Goal: Transaction & Acquisition: Subscribe to service/newsletter

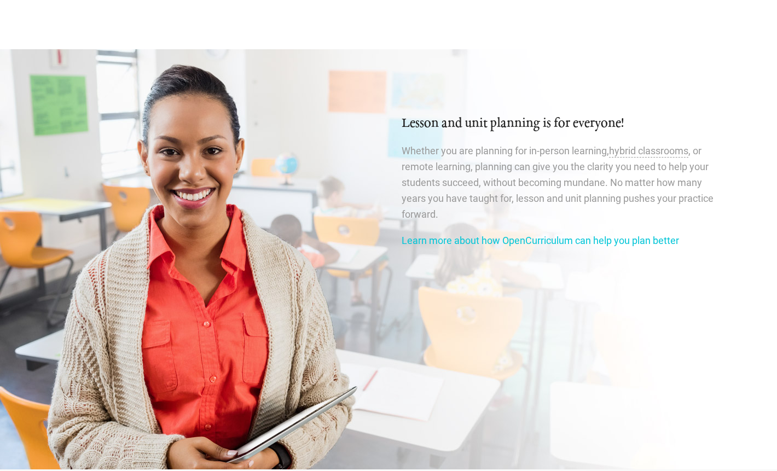
scroll to position [1766, 0]
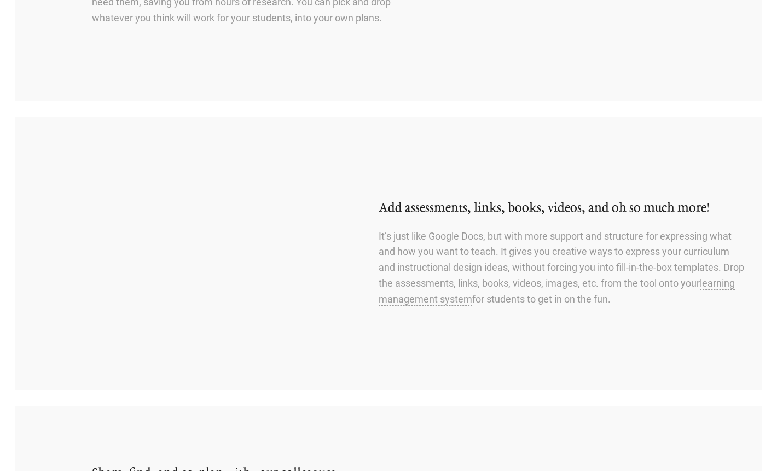
click at [476, 199] on div "Add assessments, links, books, videos, and oh so much more! It’s just like Goog…" at bounding box center [550, 253] width 422 height 140
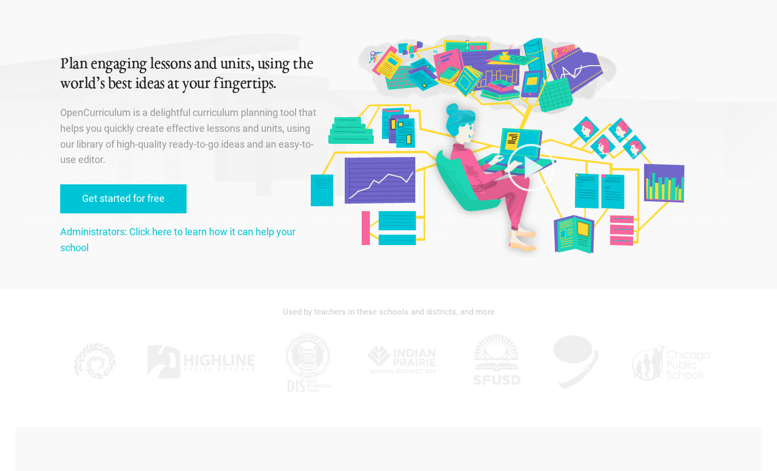
scroll to position [0, 0]
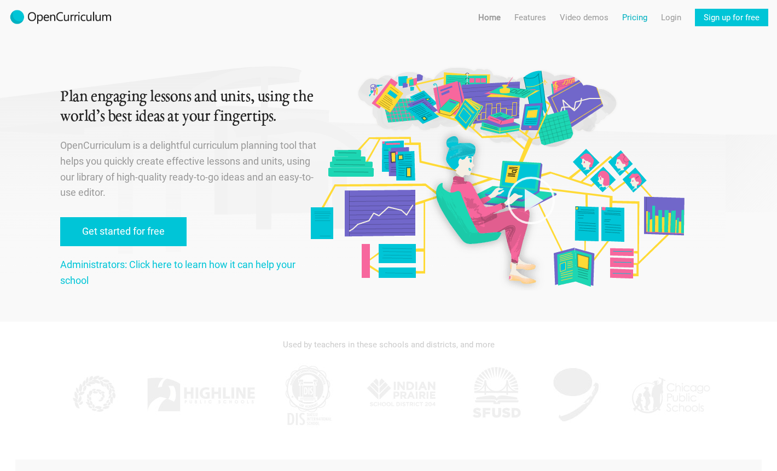
click at [641, 16] on link "Pricing" at bounding box center [634, 18] width 25 height 18
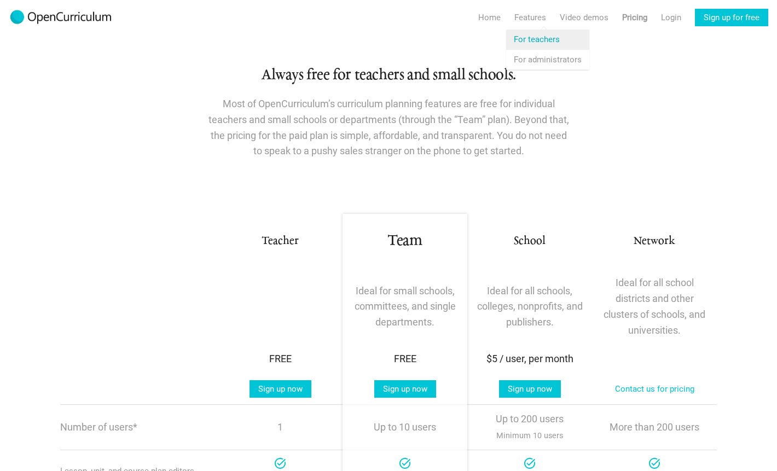
click at [531, 37] on link "Features For teachers" at bounding box center [547, 40] width 83 height 20
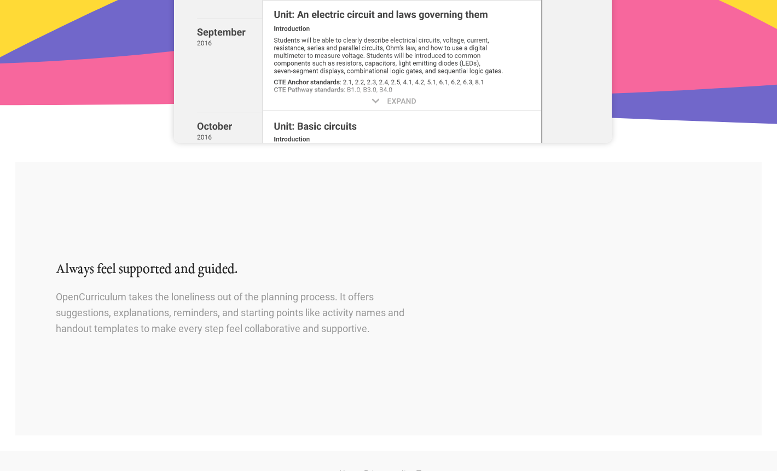
scroll to position [1188, 0]
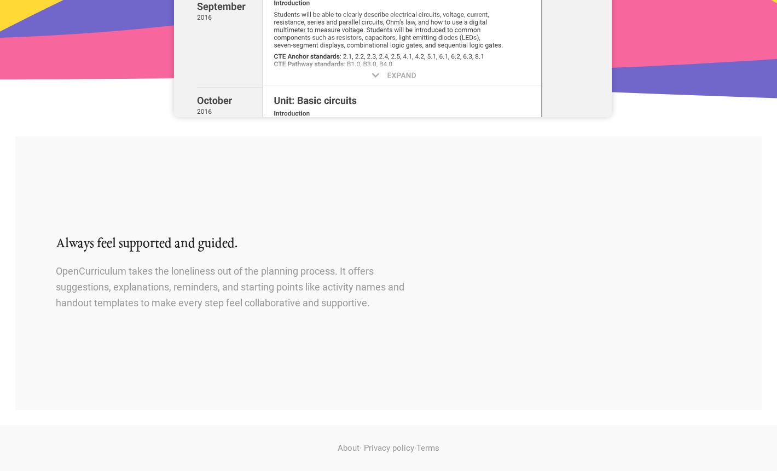
click at [330, 225] on div "Always feel supported and guided. OpenCurriculum takes the loneliness out of th…" at bounding box center [226, 273] width 422 height 109
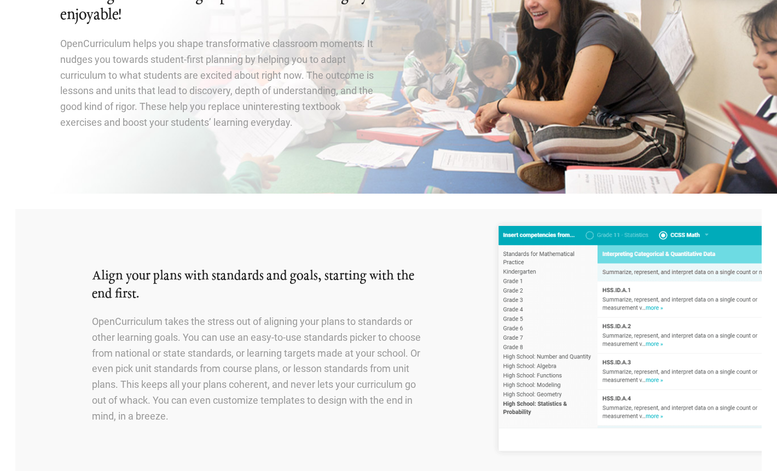
scroll to position [0, 0]
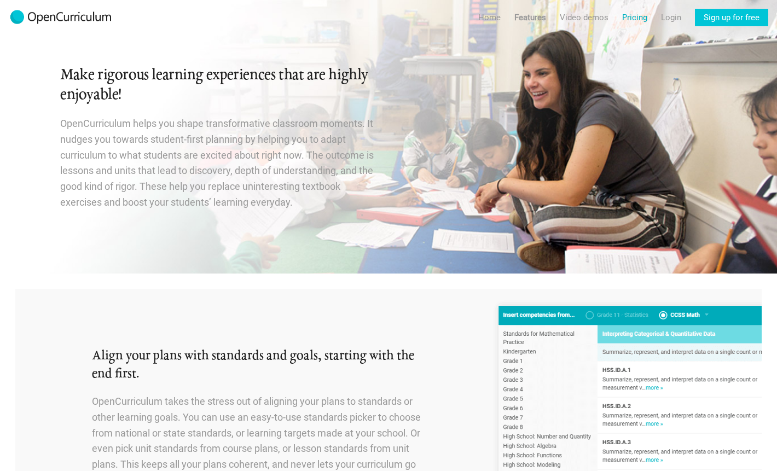
click at [633, 22] on link "Pricing" at bounding box center [634, 18] width 25 height 18
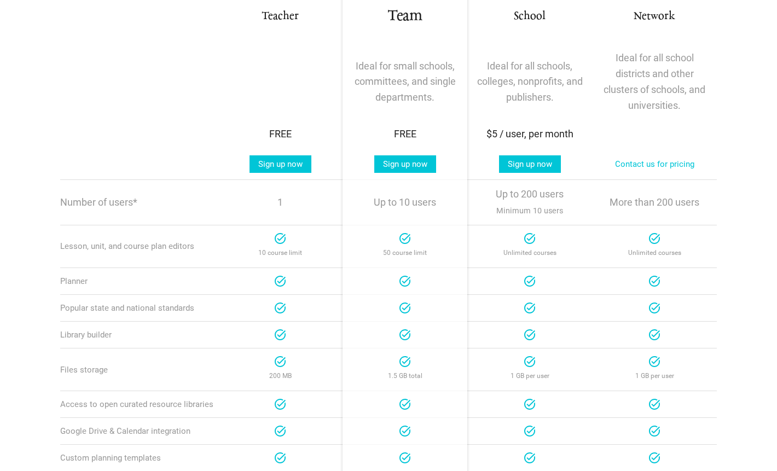
scroll to position [160, 0]
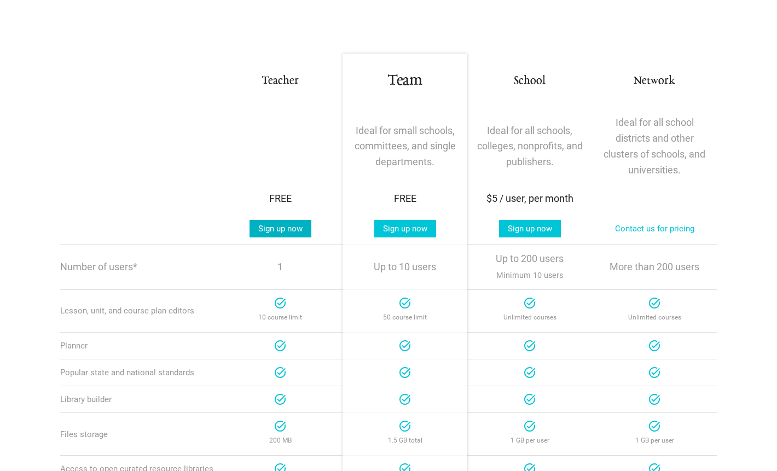
click at [288, 234] on link "Sign up now" at bounding box center [280, 229] width 62 height 18
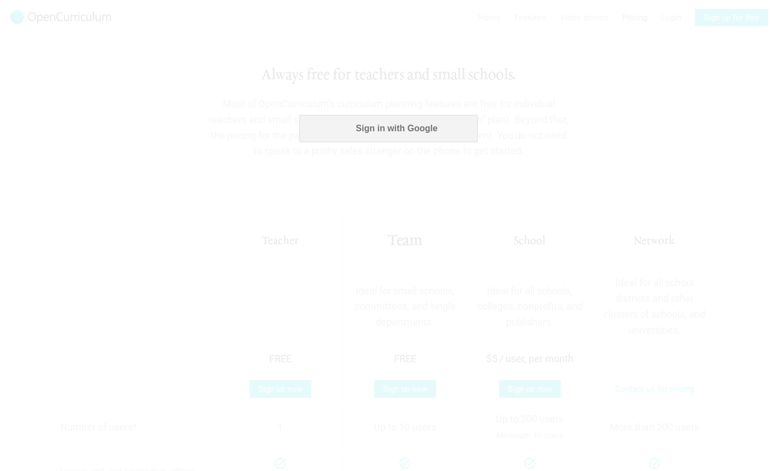
scroll to position [0, 0]
click at [402, 126] on button "Sign in with Google" at bounding box center [388, 128] width 178 height 27
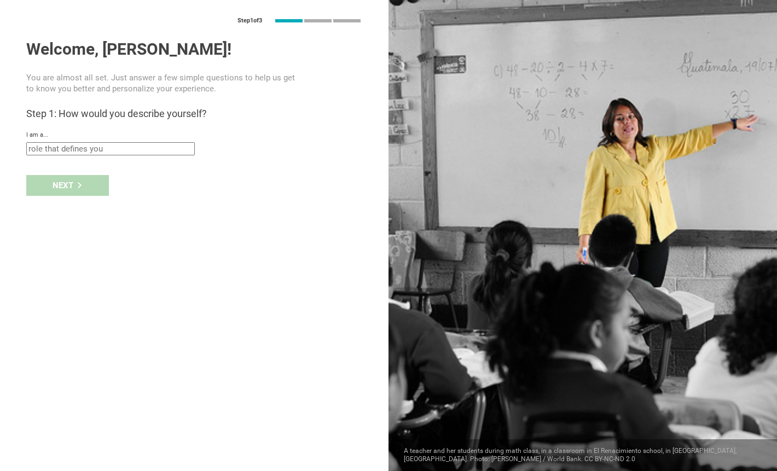
click at [83, 148] on input "text" at bounding box center [110, 148] width 168 height 13
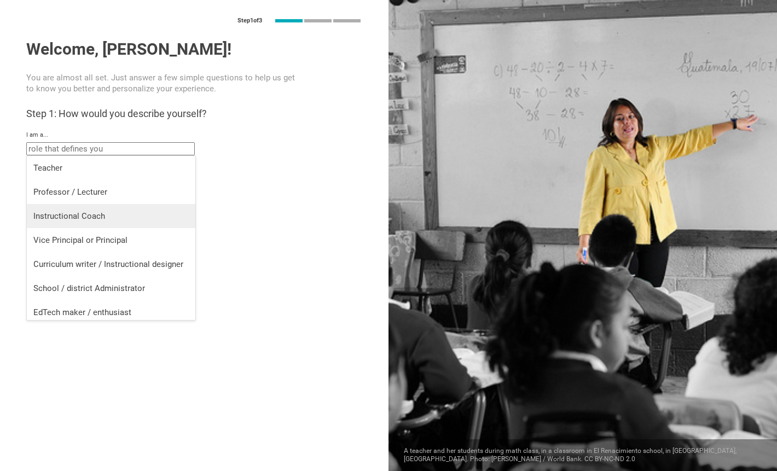
click at [77, 215] on div "Instructional Coach" at bounding box center [110, 216] width 155 height 11
type input "Instructional Coach"
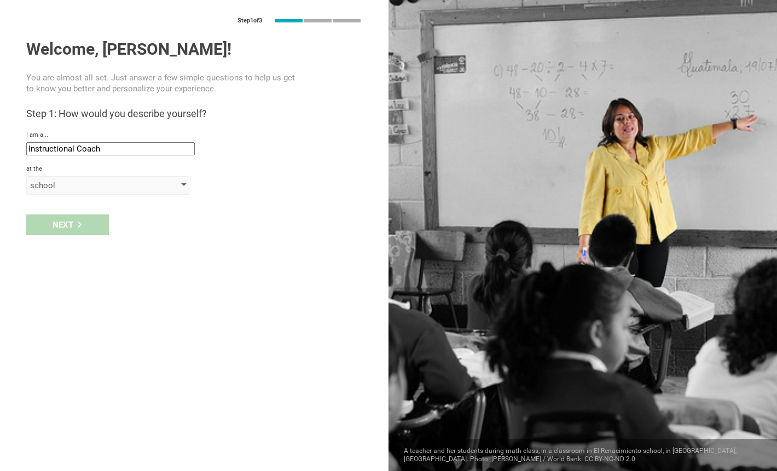
click at [97, 182] on div "school" at bounding box center [92, 185] width 125 height 11
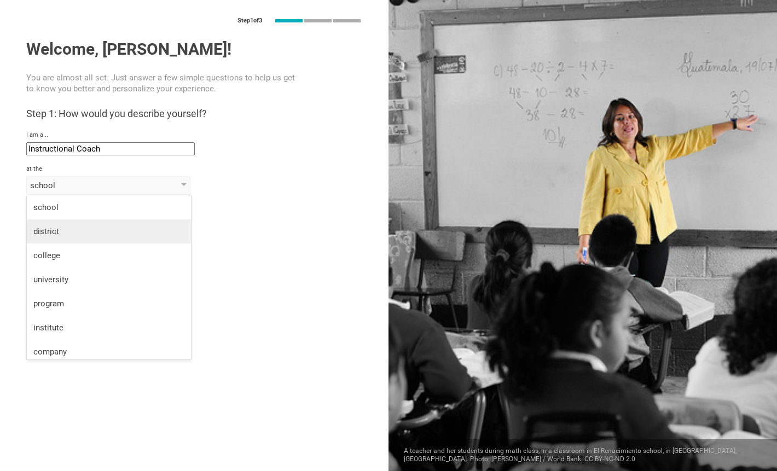
click at [92, 226] on div "district" at bounding box center [108, 231] width 151 height 11
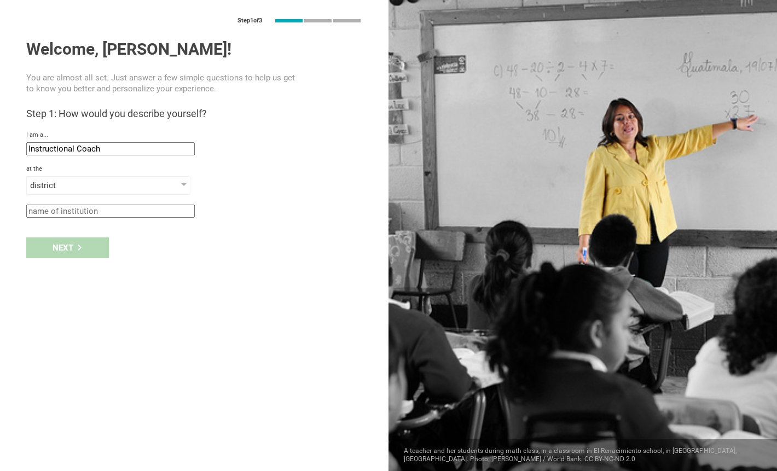
click at [87, 253] on div "Next" at bounding box center [194, 248] width 388 height 34
click at [94, 211] on input "text" at bounding box center [110, 211] width 168 height 13
type input "g"
click at [84, 246] on div "Next" at bounding box center [67, 247] width 83 height 21
type input "Nashville, Tennessee"
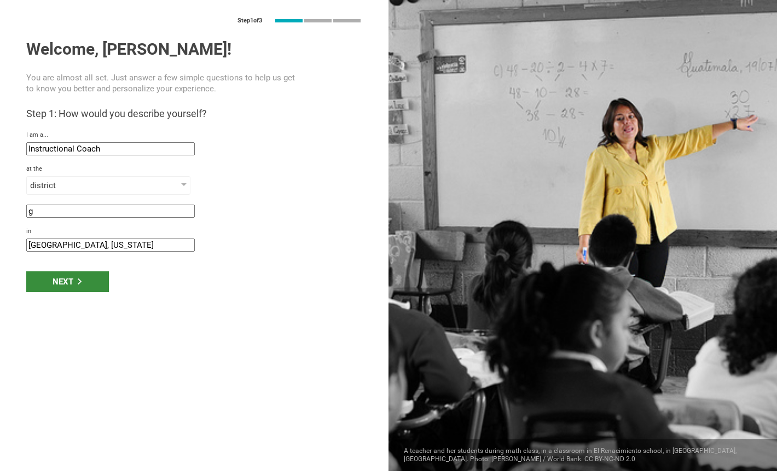
click at [77, 278] on icon at bounding box center [80, 281] width 6 height 6
click at [69, 277] on div "Next" at bounding box center [67, 281] width 83 height 21
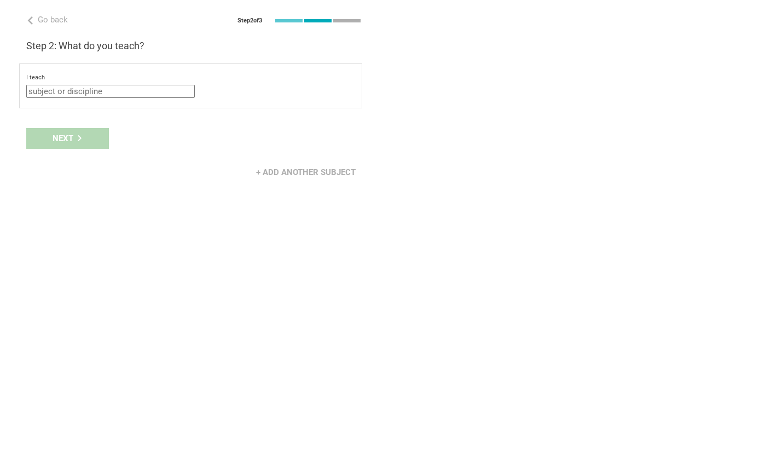
click at [93, 95] on input "text" at bounding box center [110, 91] width 168 height 13
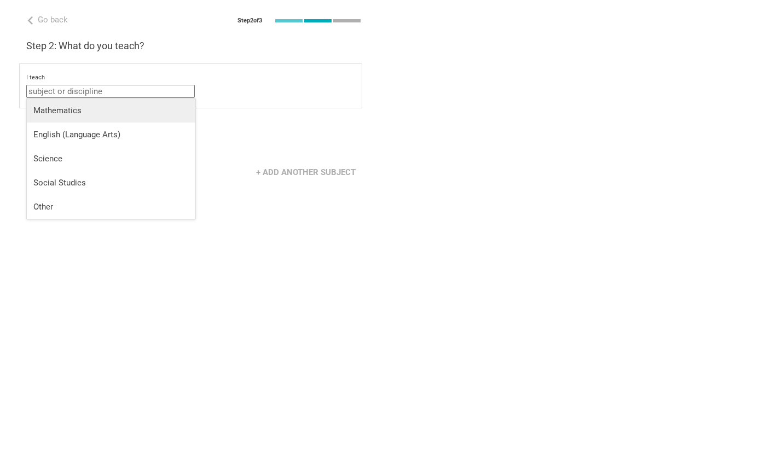
click at [73, 117] on li "Mathematics" at bounding box center [111, 110] width 168 height 24
type input "Mathematics"
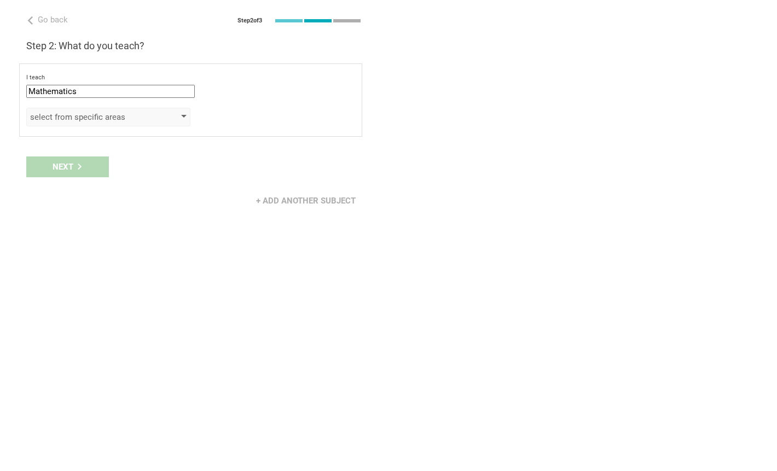
click at [97, 123] on div "select from specific areas" at bounding box center [108, 117] width 164 height 19
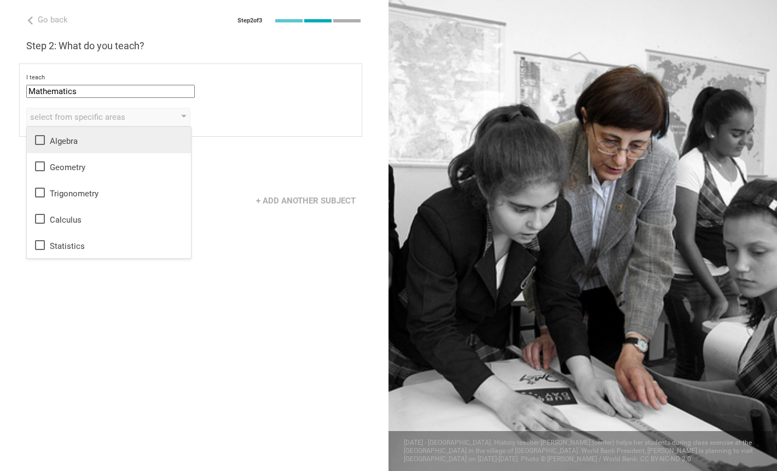
click at [80, 137] on div "Algebra" at bounding box center [108, 139] width 151 height 13
click at [275, 184] on div "+ Add another subject" at bounding box center [194, 201] width 388 height 34
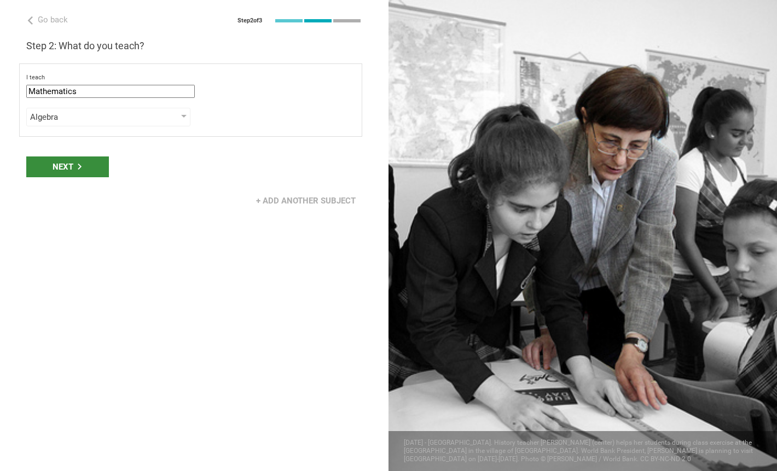
click at [60, 170] on div "Next" at bounding box center [67, 166] width 83 height 21
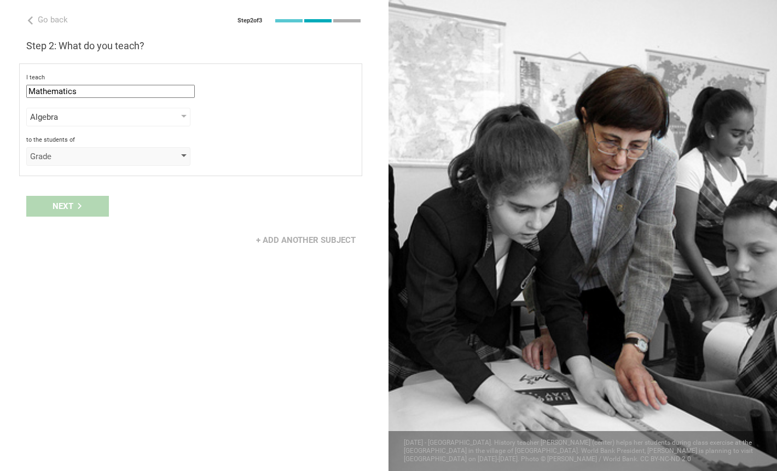
click at [96, 157] on div "Grade" at bounding box center [92, 156] width 125 height 11
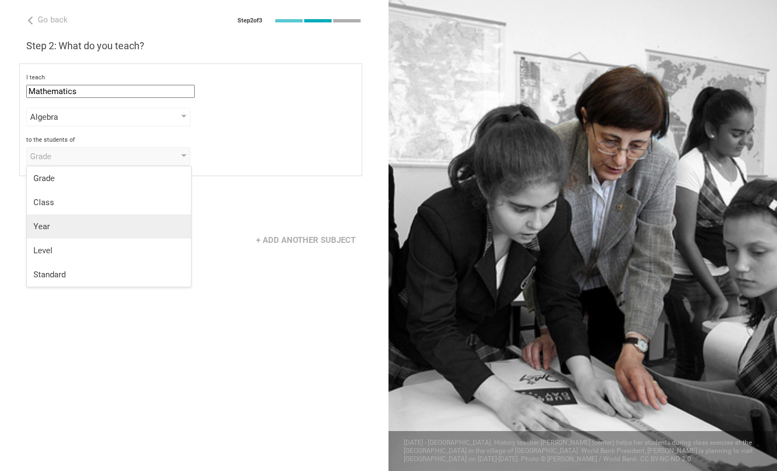
click at [89, 220] on li "Year" at bounding box center [109, 226] width 164 height 24
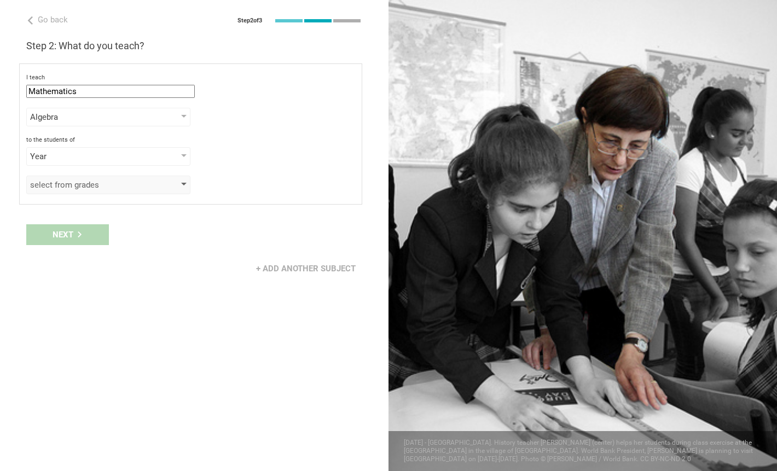
click at [86, 187] on div "select from grades" at bounding box center [92, 184] width 125 height 11
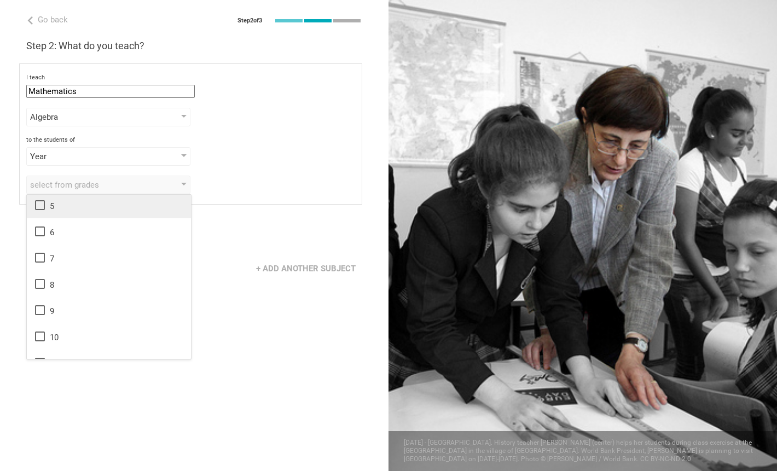
scroll to position [116, 0]
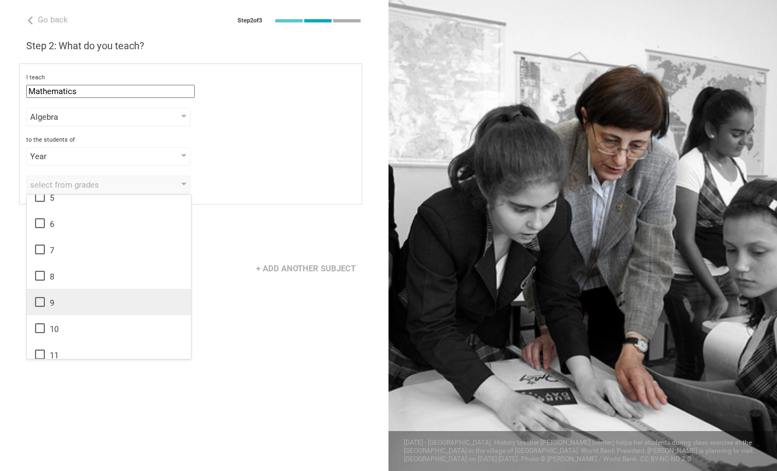
click at [41, 300] on icon at bounding box center [39, 301] width 13 height 13
click at [257, 207] on div "Go back Step 2 of 3 Welcome, William! You are almost all set. Just answer a few…" at bounding box center [194, 235] width 388 height 471
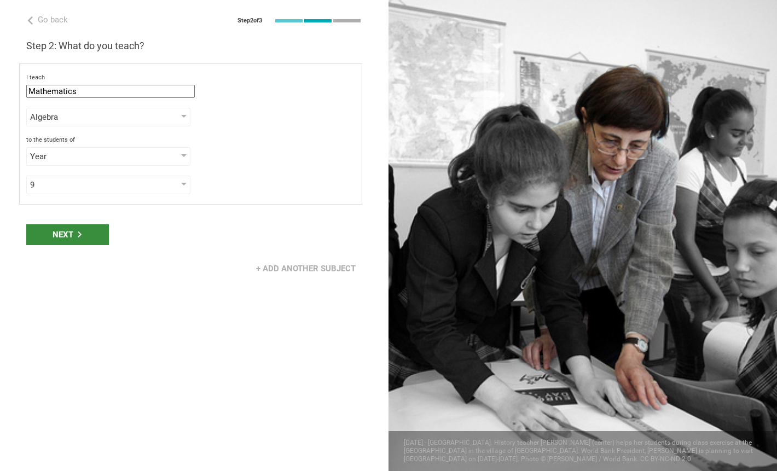
click at [50, 229] on div "Next" at bounding box center [67, 234] width 83 height 21
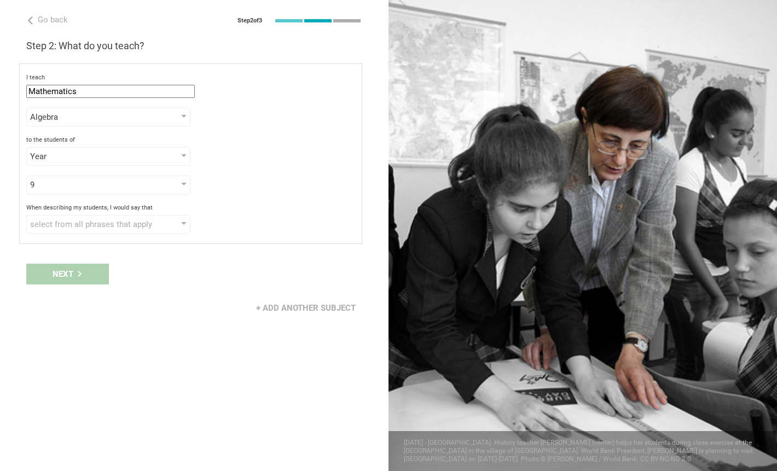
click at [50, 229] on div "select from all phrases that apply" at bounding box center [92, 224] width 125 height 11
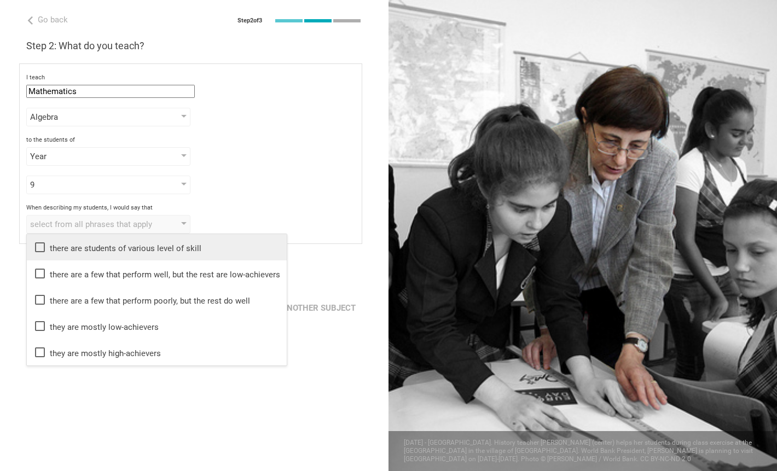
click at [39, 246] on icon at bounding box center [39, 247] width 13 height 13
click at [309, 174] on div "I teach Mathematics Mathematics English (Language Arts) Science Social Studies …" at bounding box center [190, 153] width 343 height 181
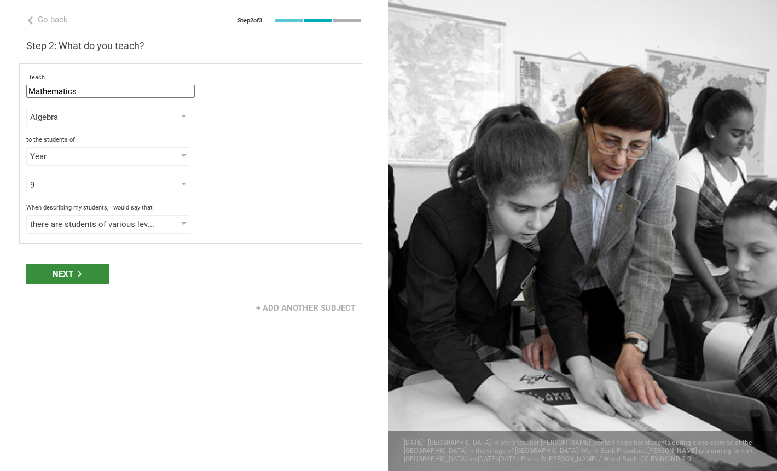
click at [84, 274] on div "Next" at bounding box center [67, 274] width 83 height 21
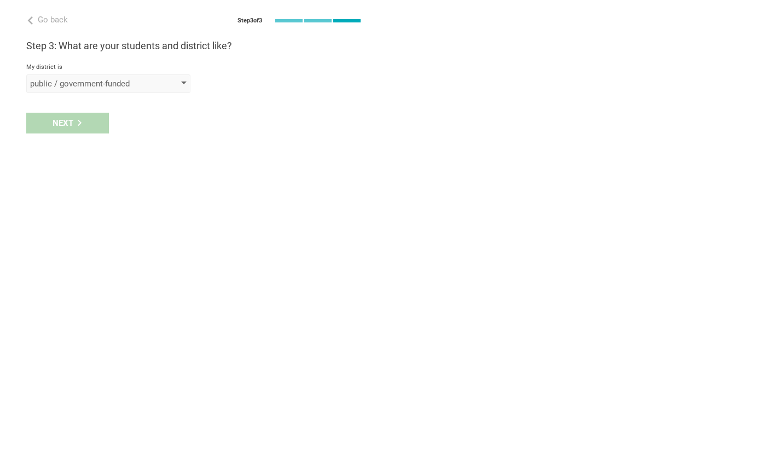
click at [130, 83] on div "public / government-funded" at bounding box center [92, 83] width 125 height 11
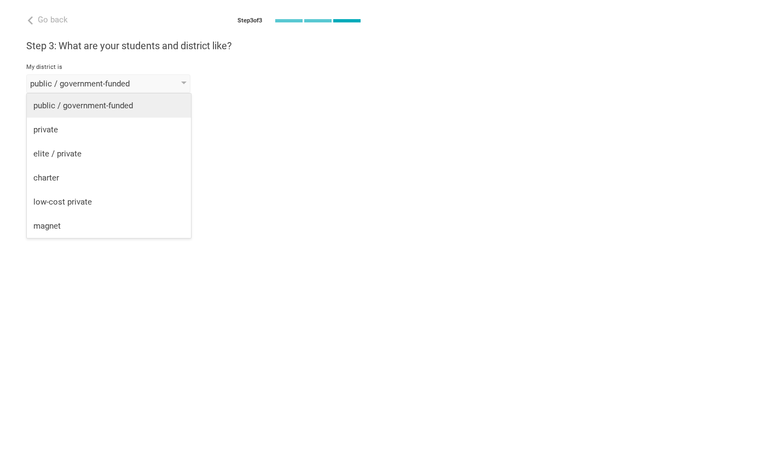
click at [113, 104] on div "public / government-funded" at bounding box center [108, 105] width 151 height 11
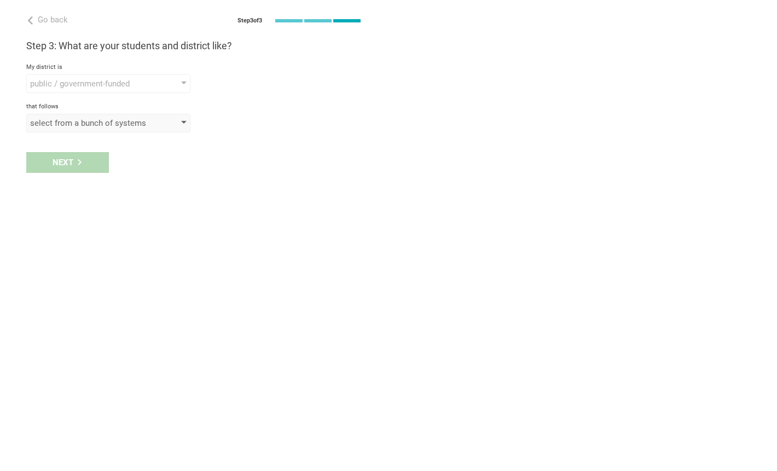
click at [71, 123] on div "select from a bunch of systems" at bounding box center [92, 123] width 125 height 11
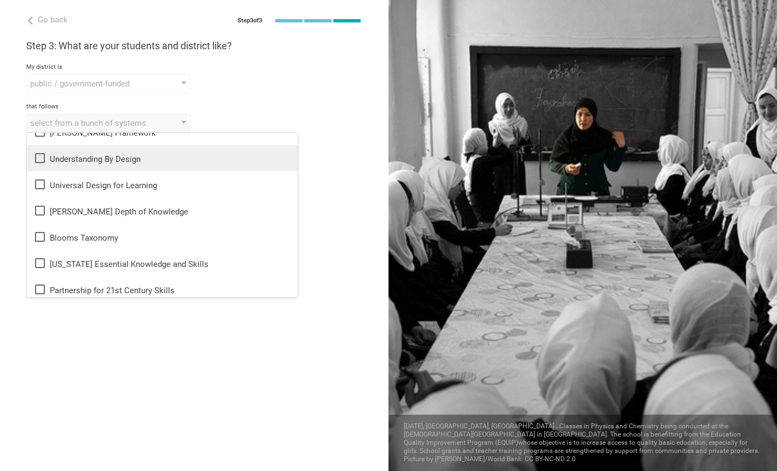
scroll to position [0, 0]
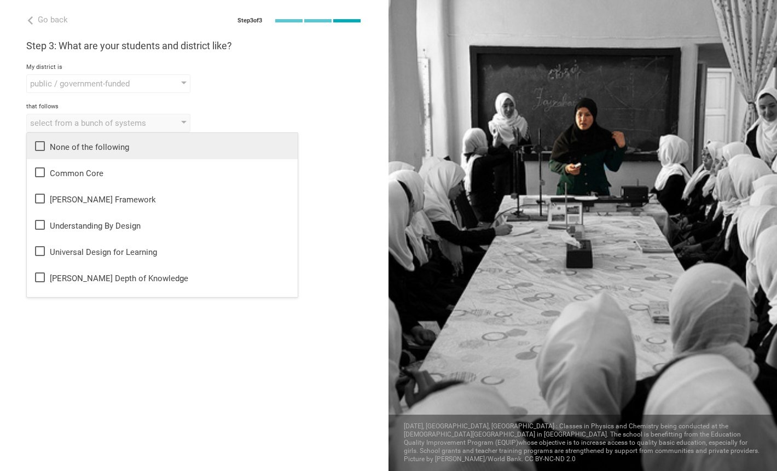
click at [66, 142] on div "None of the following" at bounding box center [162, 145] width 258 height 13
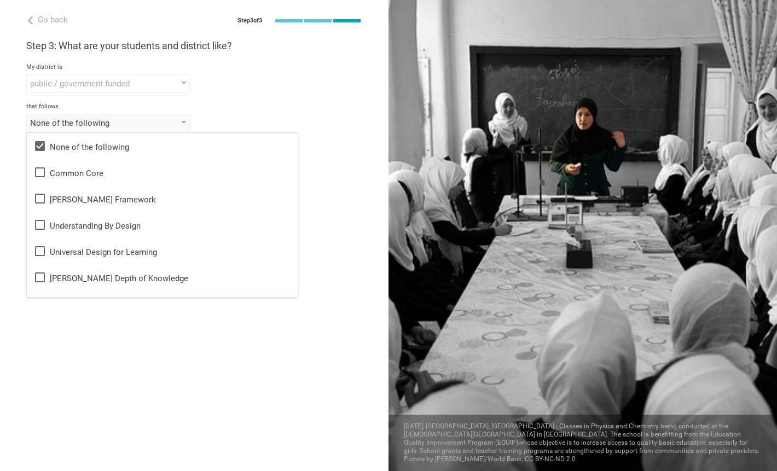
click at [257, 102] on div "Step 3: What are your students and district like? My district is public / gover…" at bounding box center [194, 85] width 336 height 93
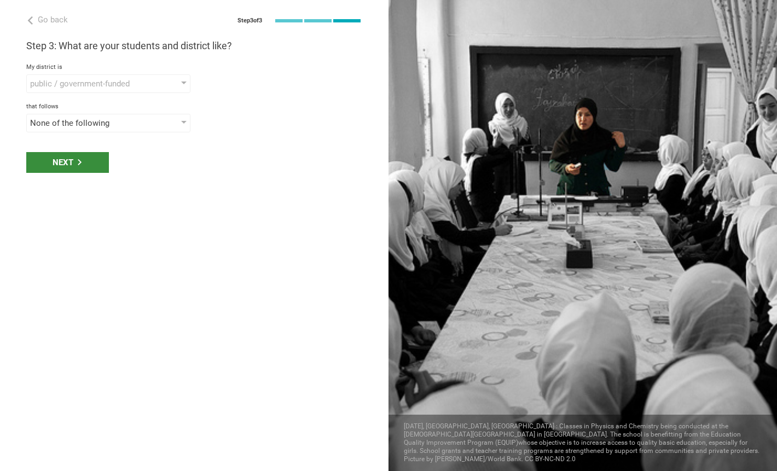
click at [69, 165] on div "Next" at bounding box center [67, 162] width 83 height 21
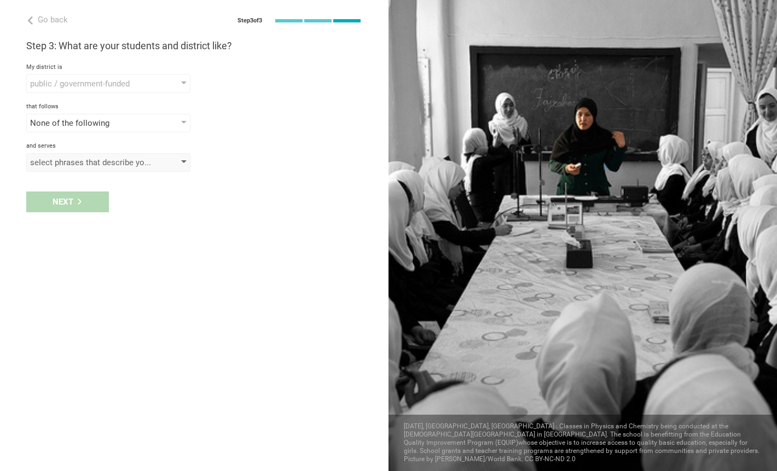
click at [93, 166] on div "select phrases that describe your student population" at bounding box center [92, 162] width 125 height 11
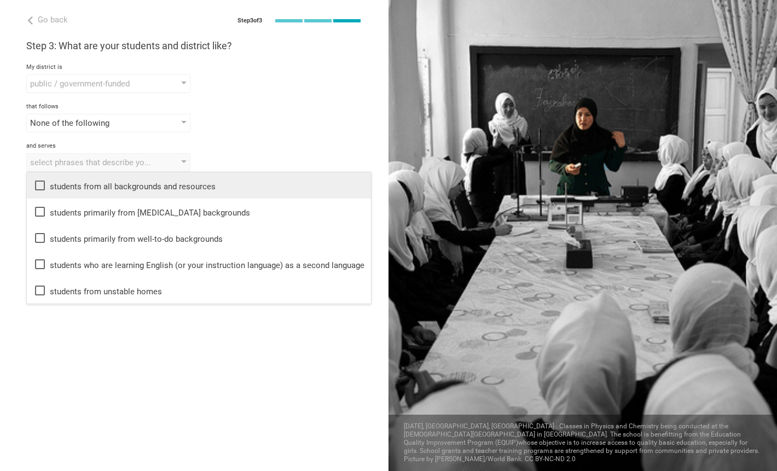
click at [82, 185] on div "students from all backgrounds and resources" at bounding box center [198, 185] width 331 height 13
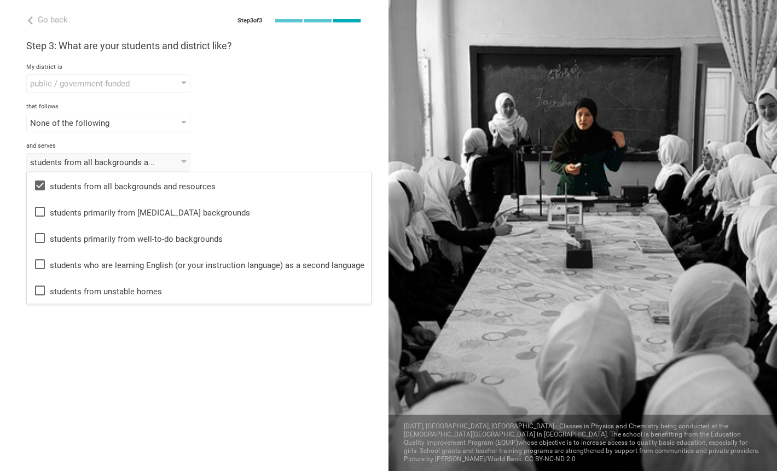
click at [306, 147] on div "and serves" at bounding box center [194, 146] width 336 height 8
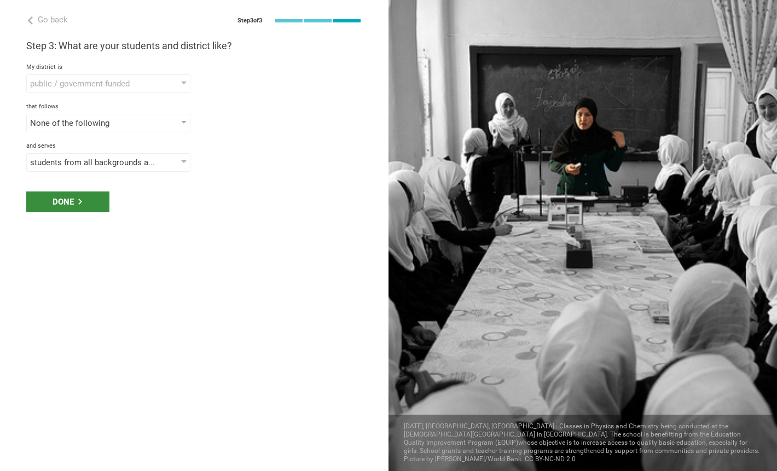
click at [74, 202] on div "Done" at bounding box center [67, 201] width 83 height 21
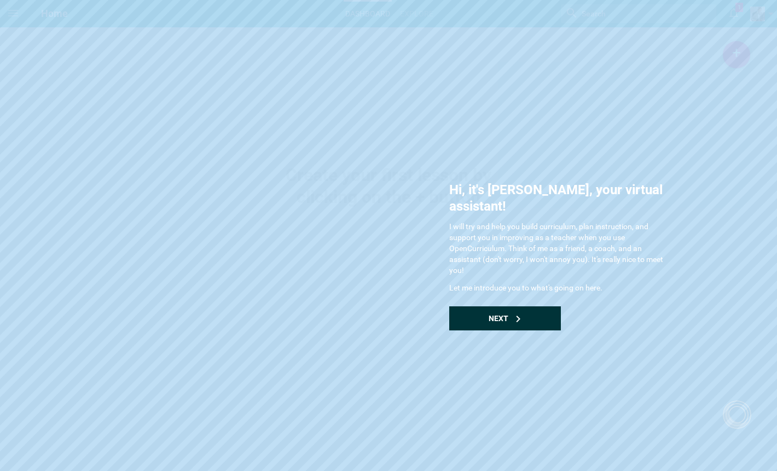
click at [490, 306] on div "Next" at bounding box center [505, 318] width 112 height 24
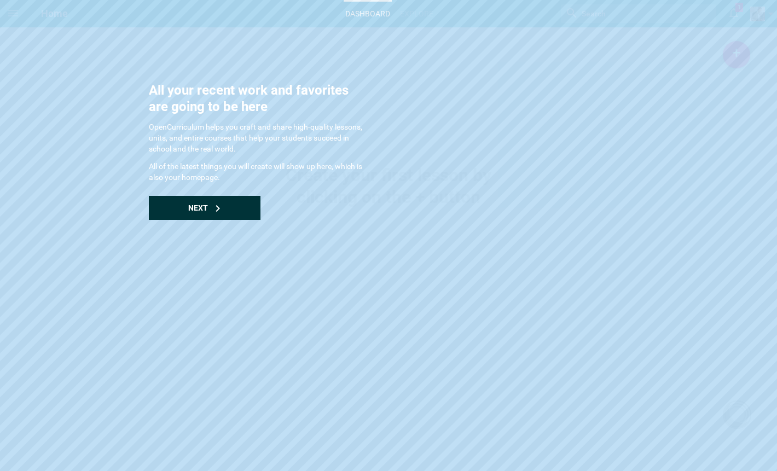
click at [237, 205] on div "Next" at bounding box center [205, 208] width 112 height 24
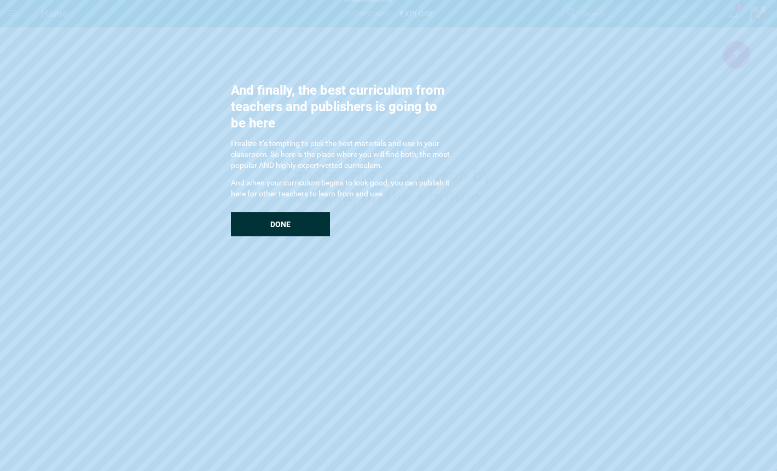
click at [279, 224] on span "Done" at bounding box center [280, 224] width 20 height 9
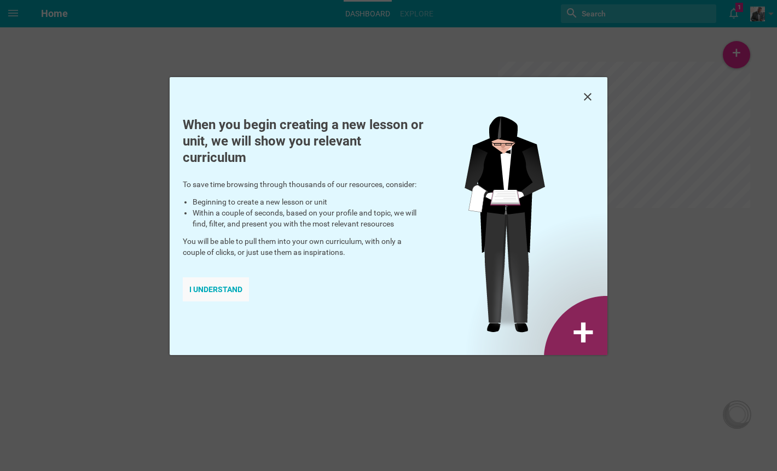
click at [218, 288] on div "I understand" at bounding box center [216, 289] width 66 height 24
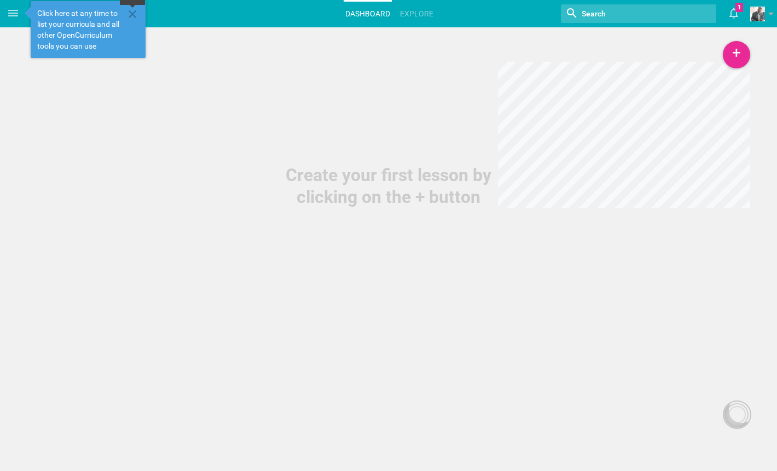
click at [136, 14] on icon at bounding box center [132, 14] width 13 height 13
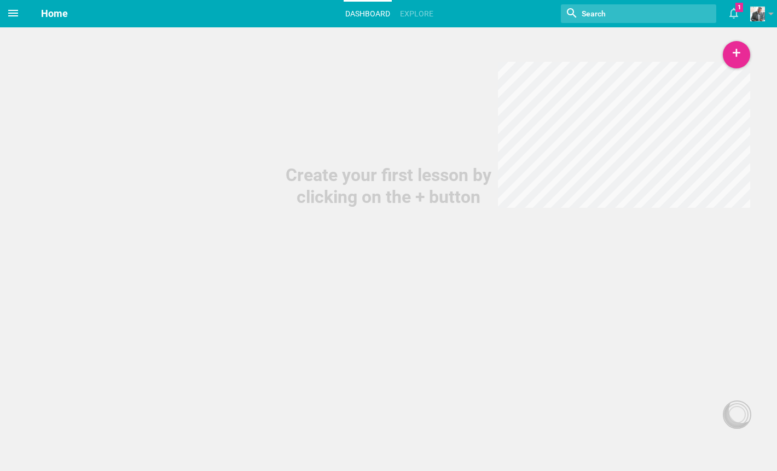
click at [15, 13] on icon at bounding box center [13, 13] width 10 height 7
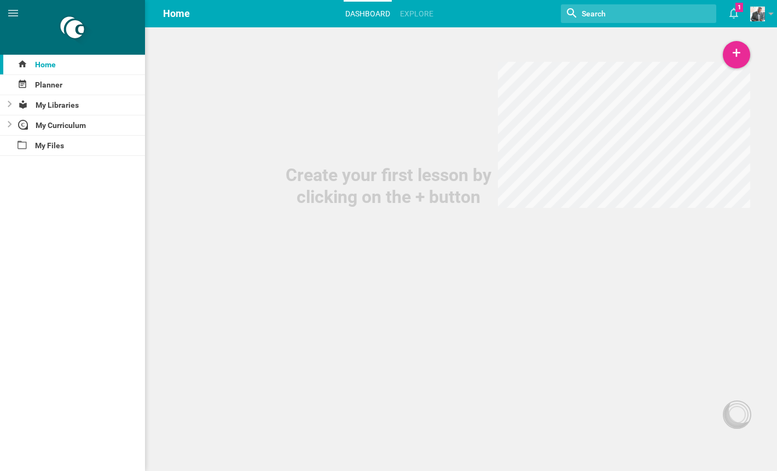
click at [369, 94] on div "Create your first lesson by clicking on the + button" at bounding box center [388, 104] width 777 height 208
click at [18, 16] on icon at bounding box center [13, 13] width 13 height 13
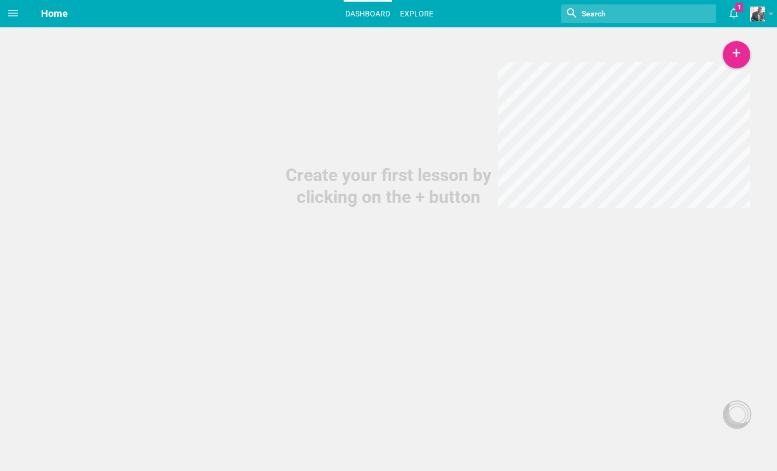
click at [428, 10] on link "Explore" at bounding box center [416, 14] width 37 height 24
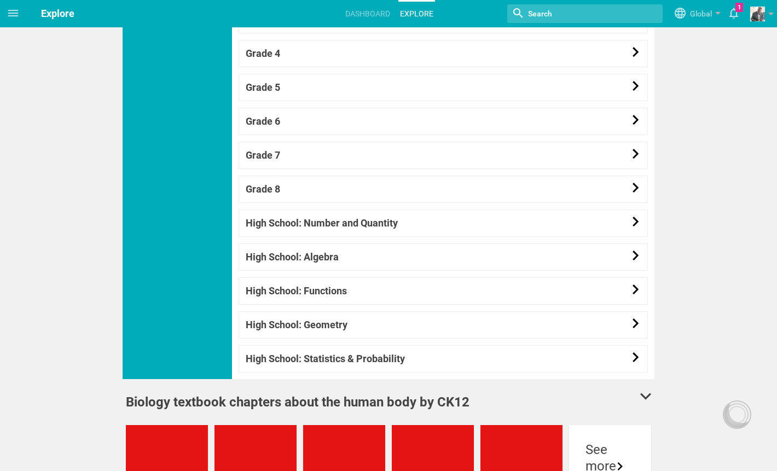
scroll to position [960, 0]
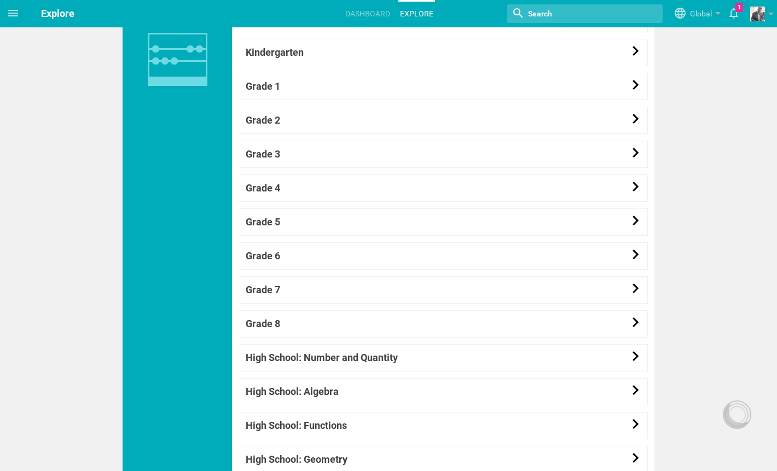
click at [557, 11] on input "textbox" at bounding box center [573, 14] width 93 height 14
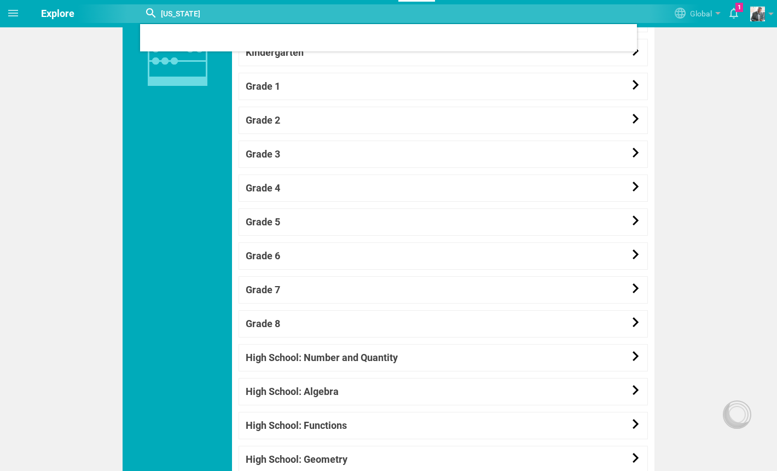
type input "[US_STATE]"
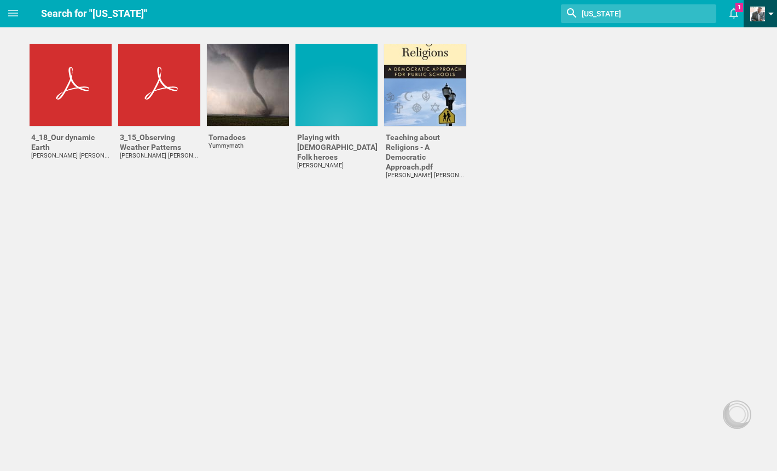
click at [761, 14] on span at bounding box center [757, 14] width 15 height 15
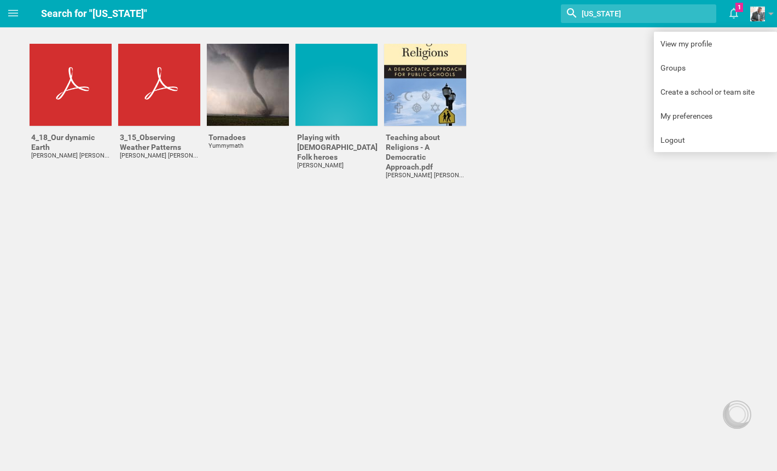
click at [612, 71] on div "4_18_Our dynamic Earth [PERSON_NAME] [PERSON_NAME] 3_15_Observing Weather Patte…" at bounding box center [401, 113] width 751 height 138
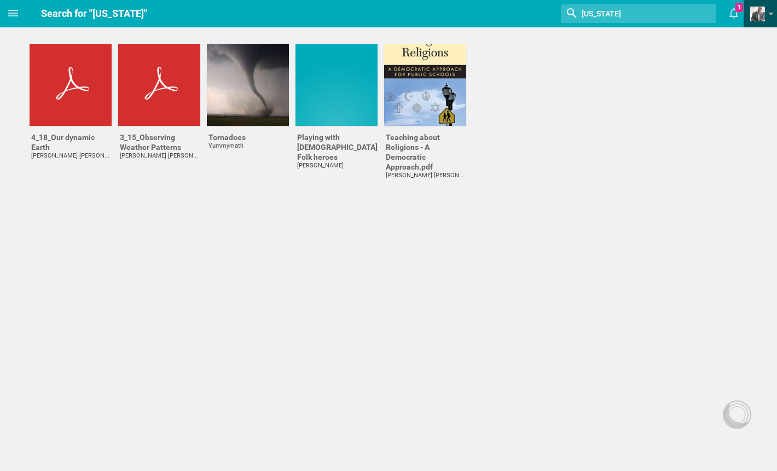
click at [746, 18] on span "View my profile Groups Create a school or team site My preferences Logout" at bounding box center [759, 13] width 33 height 27
click at [757, 15] on span at bounding box center [757, 14] width 15 height 15
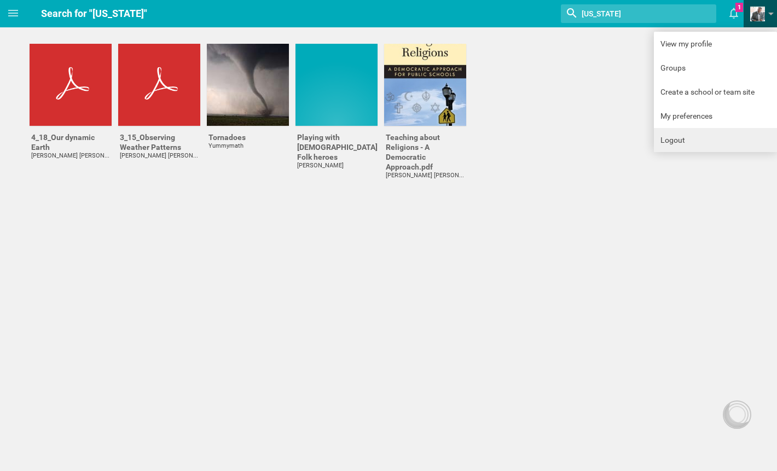
click at [680, 146] on link "Logout" at bounding box center [715, 140] width 123 height 24
